Goal: Task Accomplishment & Management: Complete application form

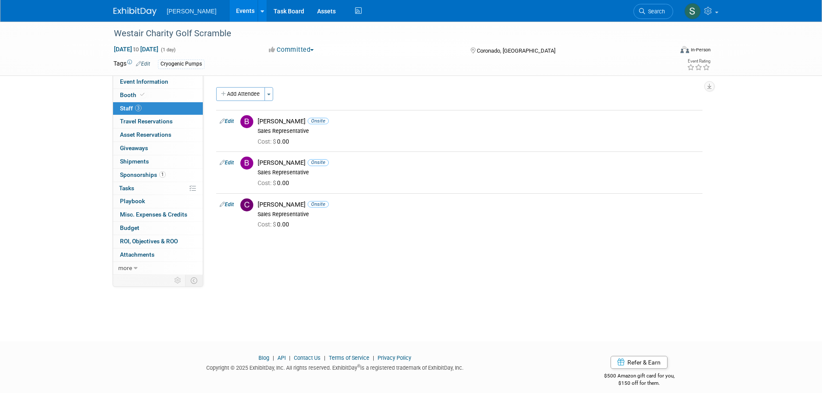
click at [230, 16] on link "Events" at bounding box center [246, 11] width 32 height 22
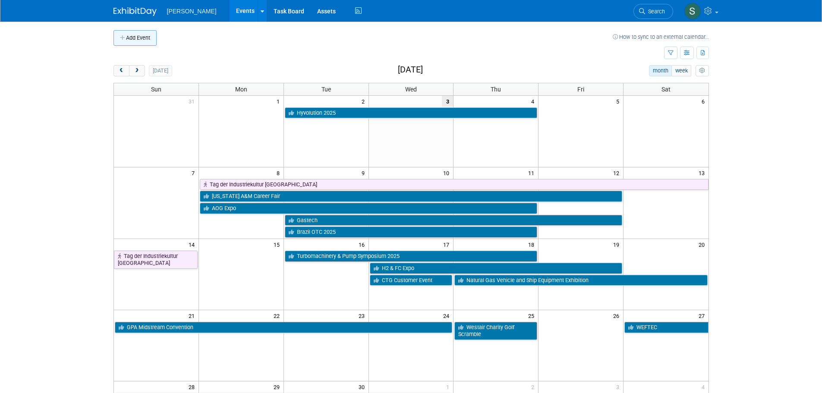
click at [144, 35] on button "Add Event" at bounding box center [135, 38] width 43 height 16
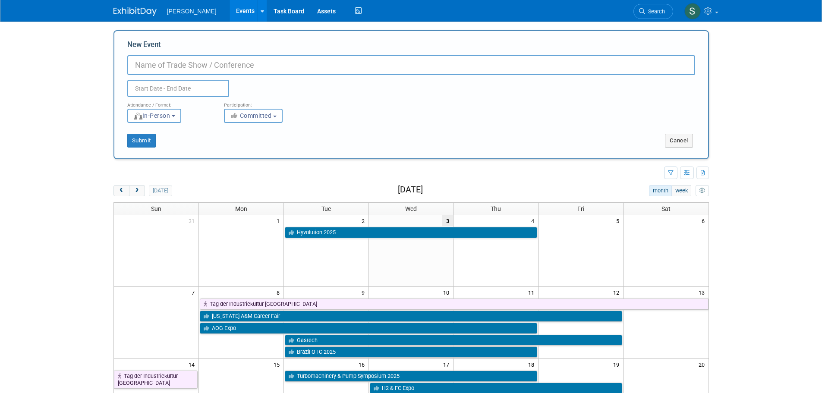
click at [185, 65] on input "New Event" at bounding box center [411, 65] width 568 height 20
type input "Space Tech Expo"
click at [212, 85] on input "text" at bounding box center [178, 88] width 102 height 17
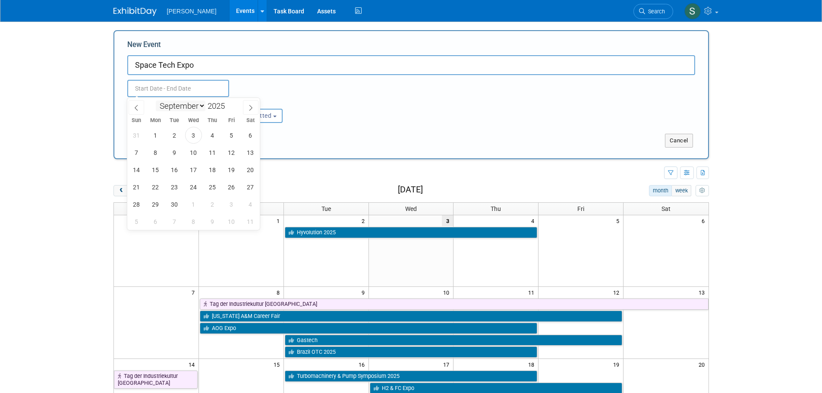
click at [181, 109] on select "January February March April May June July August September October November De…" at bounding box center [181, 106] width 50 height 11
select select "5"
click at [156, 101] on select "January February March April May June July August September October November De…" at bounding box center [181, 106] width 50 height 11
click at [228, 102] on span at bounding box center [228, 103] width 6 height 5
type input "2026"
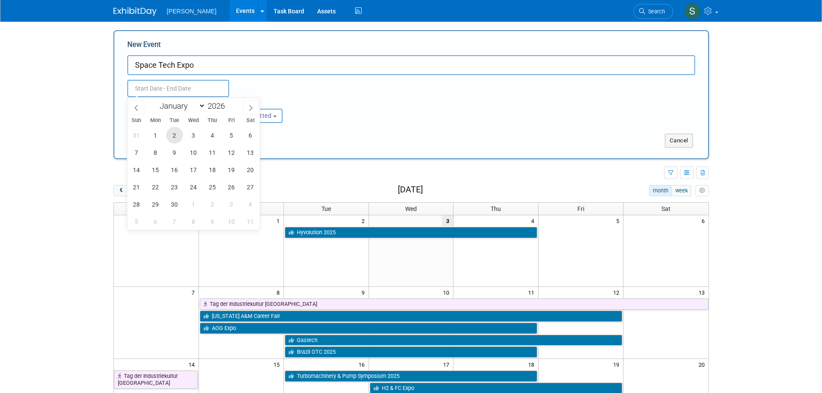
click at [179, 135] on span "2" at bounding box center [174, 135] width 17 height 17
click at [215, 138] on span "4" at bounding box center [212, 135] width 17 height 17
type input "[DATE] to [DATE]"
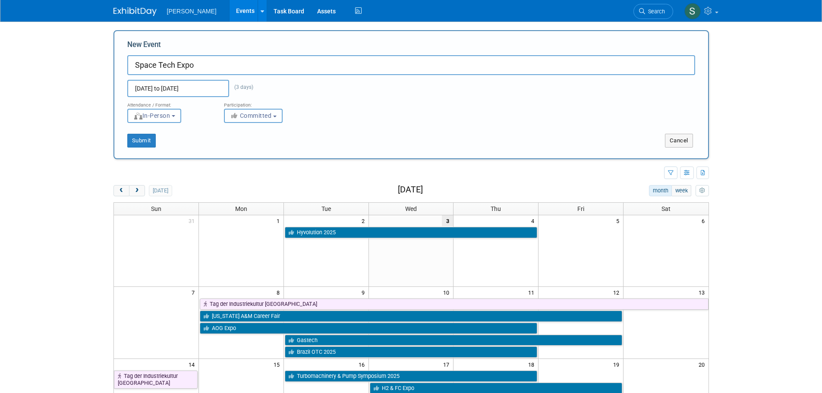
click at [244, 116] on span "Committed" at bounding box center [251, 115] width 42 height 7
click at [264, 163] on label "Attending" at bounding box center [257, 163] width 57 height 11
click at [232, 163] on input "Attending" at bounding box center [230, 164] width 6 height 6
select select "101"
click at [146, 137] on button "Submit" at bounding box center [141, 141] width 28 height 14
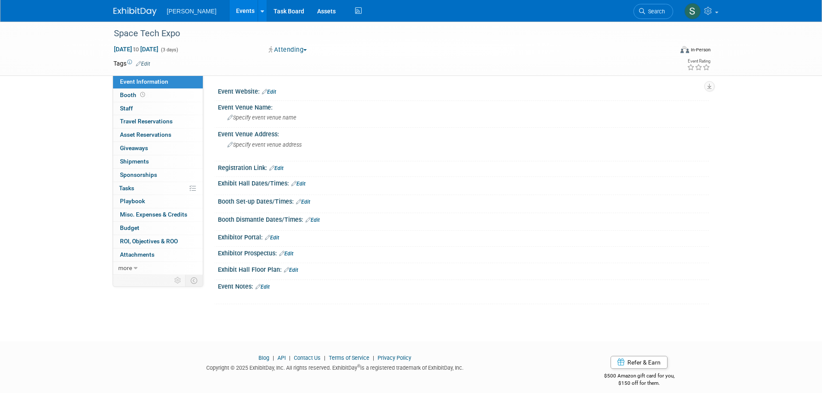
click at [148, 61] on link "Edit" at bounding box center [143, 64] width 14 height 6
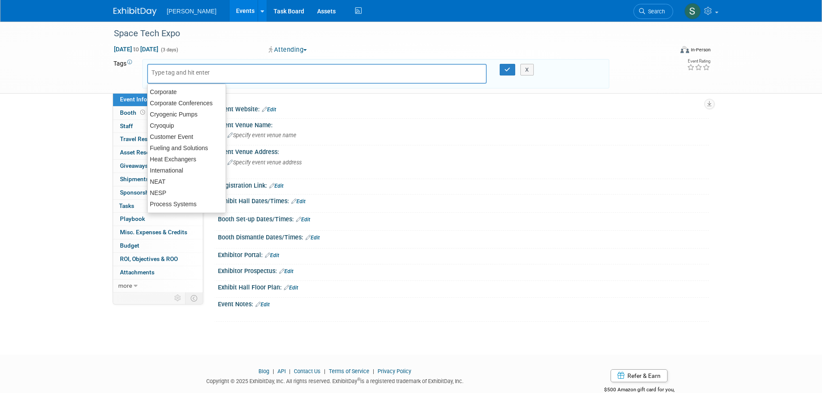
click at [164, 73] on input "text" at bounding box center [185, 72] width 69 height 9
click at [183, 115] on div "Cryogenic Pumps" at bounding box center [186, 114] width 79 height 12
type input "Cryogenic Pumps"
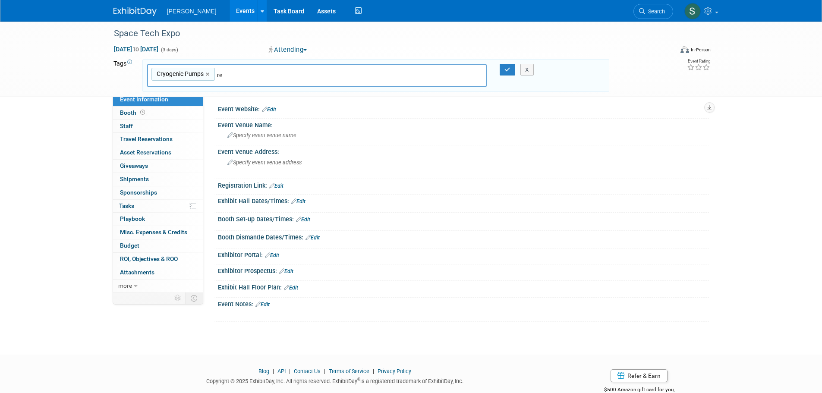
type input "reg"
click at [230, 92] on div "Regional" at bounding box center [207, 95] width 121 height 12
type input "Cryogenic Pumps, Regional"
click at [504, 70] on button "button" at bounding box center [508, 70] width 16 height 12
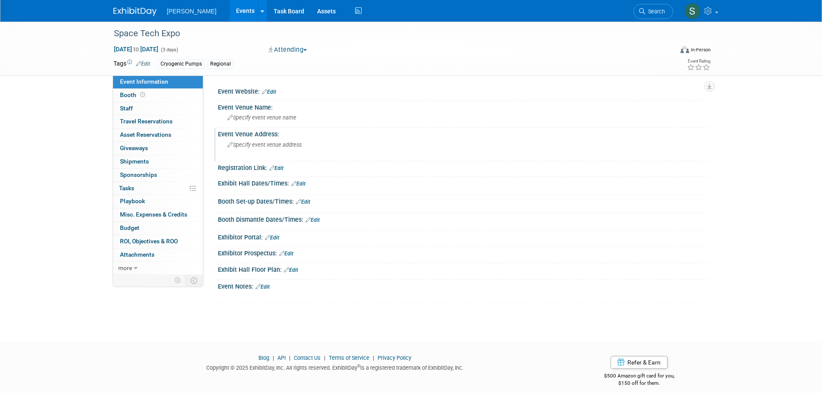
click at [303, 151] on div "Specify event venue address" at bounding box center [320, 148] width 192 height 20
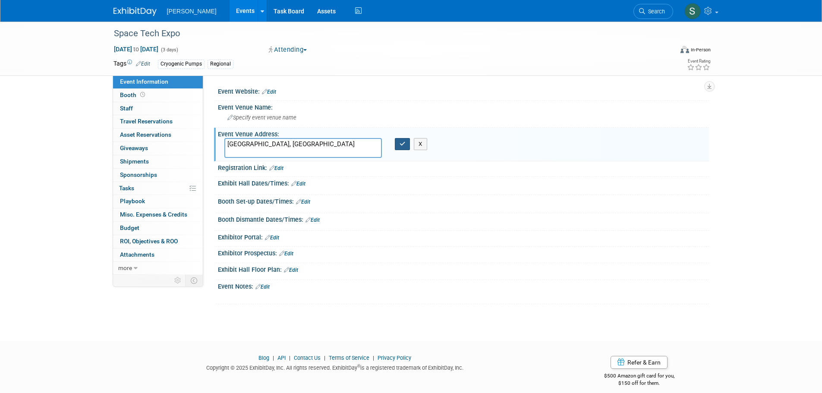
type textarea "Anaheim, CA"
click at [403, 144] on icon "button" at bounding box center [403, 144] width 6 height 6
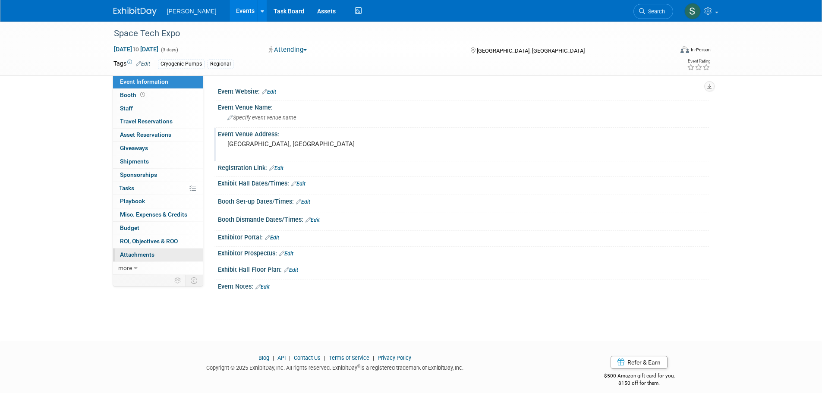
click at [182, 250] on link "0 Attachments 0" at bounding box center [158, 255] width 90 height 13
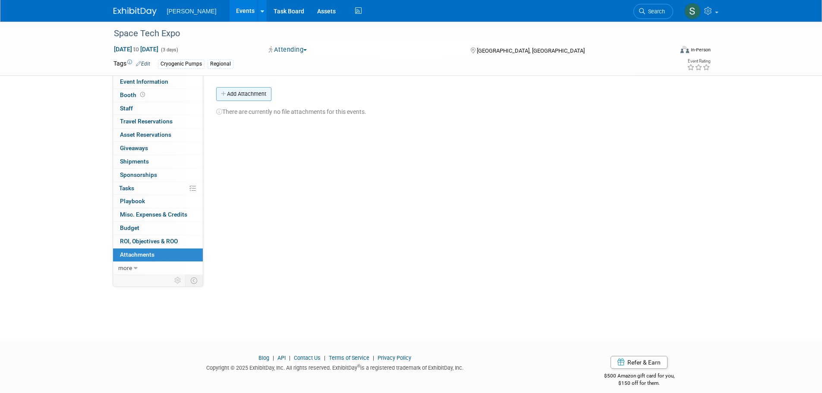
click at [264, 98] on button "Add Attachment" at bounding box center [243, 94] width 55 height 14
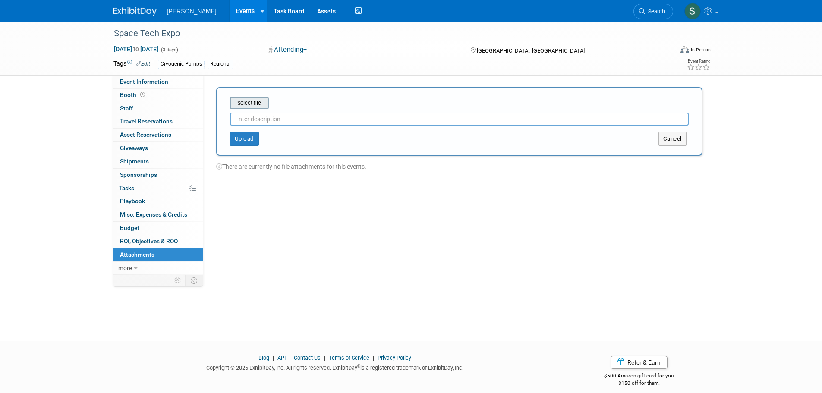
click at [256, 100] on input "file" at bounding box center [216, 103] width 103 height 10
click at [252, 136] on button "Upload" at bounding box center [244, 136] width 29 height 14
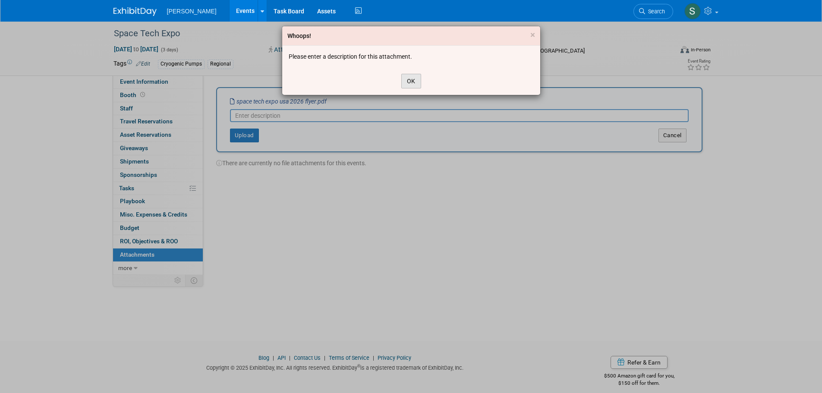
click at [410, 79] on button "OK" at bounding box center [411, 81] width 20 height 15
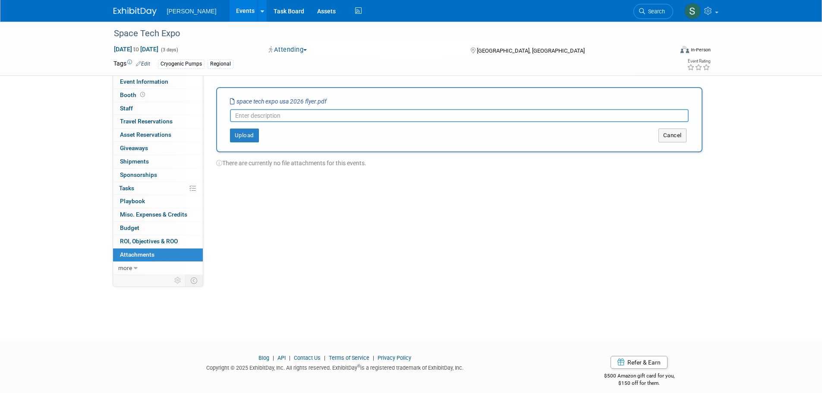
click at [383, 111] on input "text" at bounding box center [459, 115] width 459 height 13
type input "Event Flyer"
click at [254, 137] on button "Upload" at bounding box center [244, 136] width 29 height 14
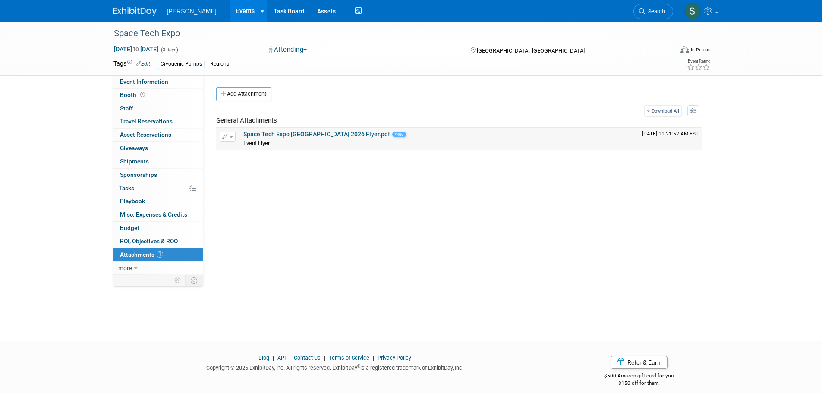
click at [282, 136] on link "Space Tech Expo USA 2026 Flyer.pdf" at bounding box center [316, 134] width 147 height 7
